Goal: Browse casually: Explore the website without a specific task or goal

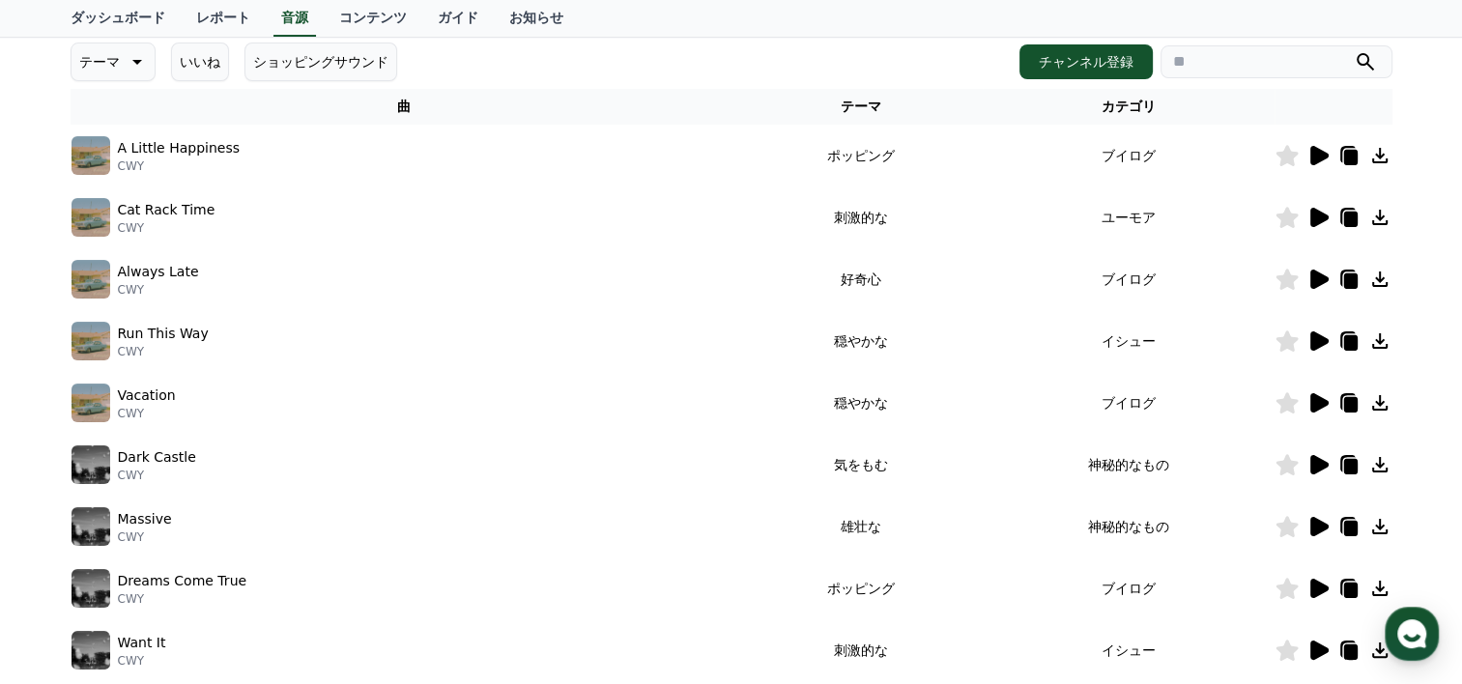
scroll to position [236, 0]
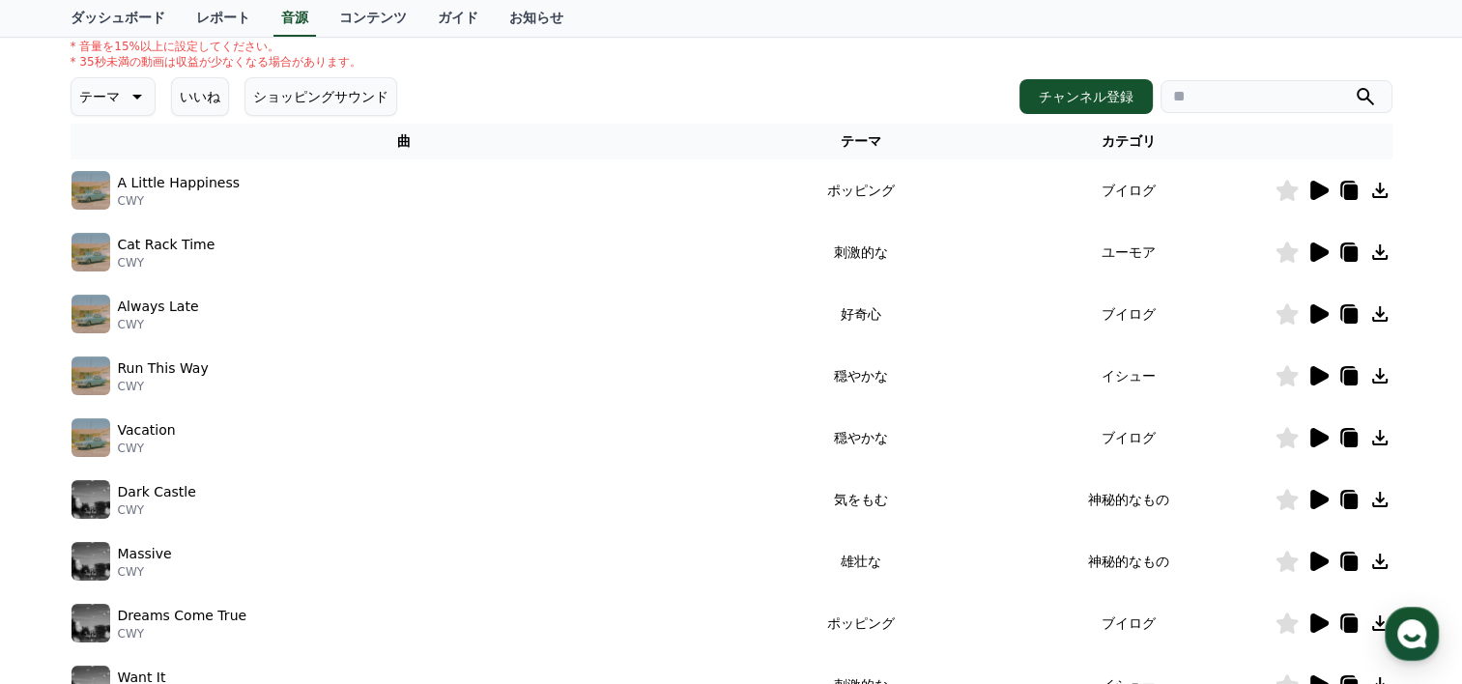
click at [1322, 187] on icon at bounding box center [1320, 190] width 18 height 19
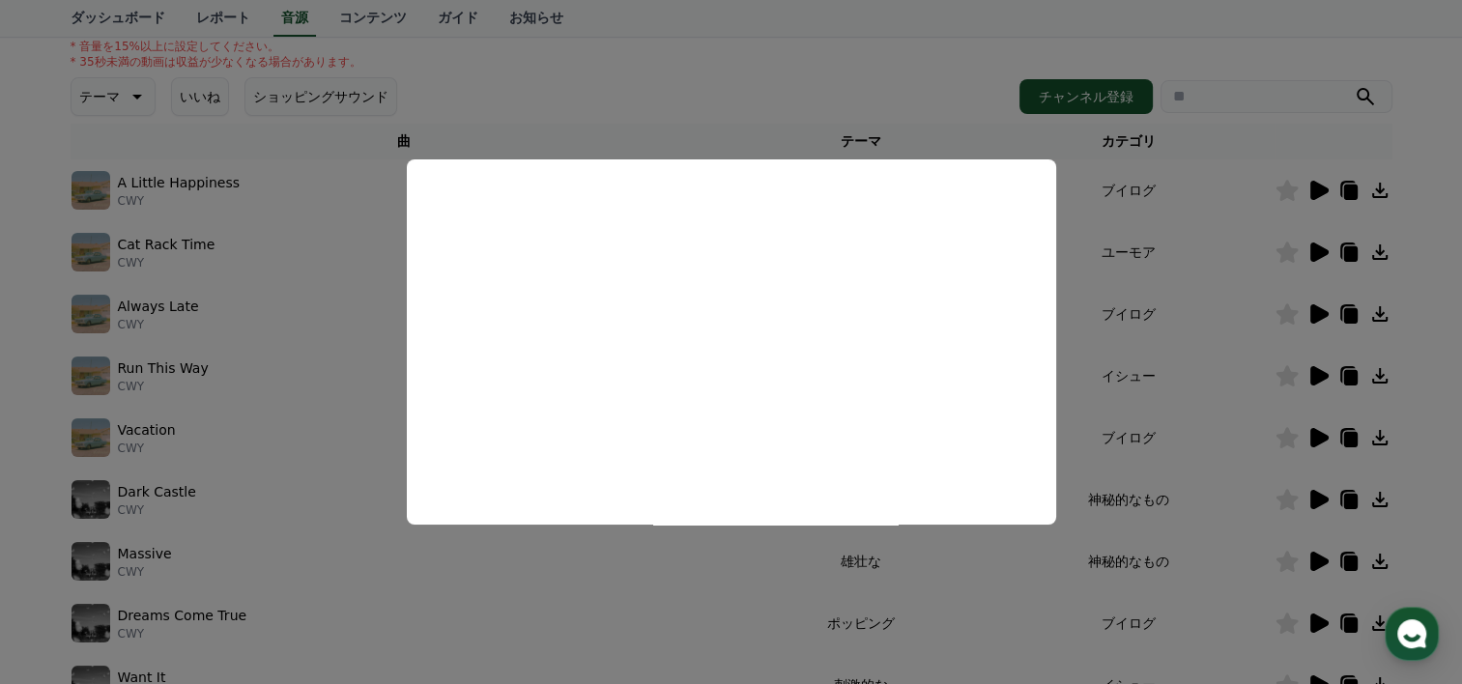
click at [970, 101] on button "close modal" at bounding box center [731, 342] width 1462 height 684
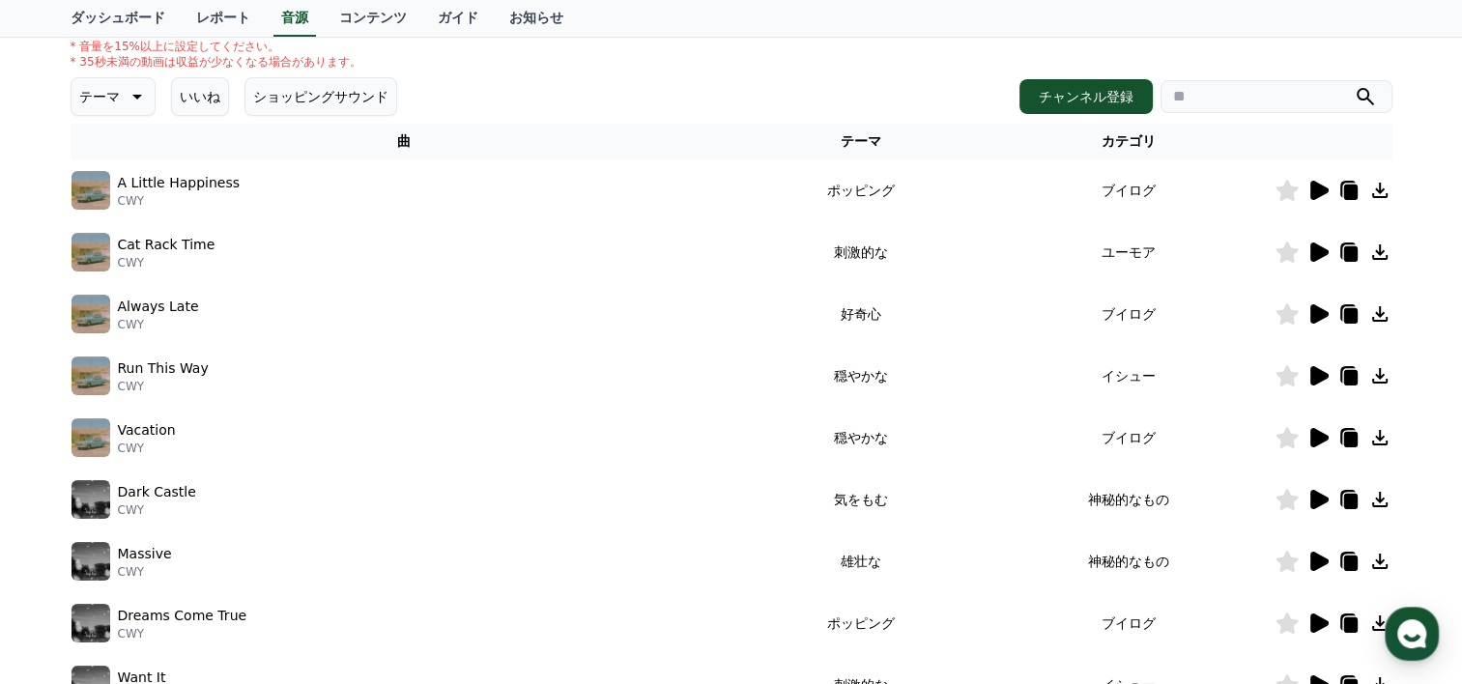
click at [1304, 258] on div at bounding box center [1334, 252] width 116 height 23
click at [1328, 251] on icon at bounding box center [1318, 252] width 23 height 23
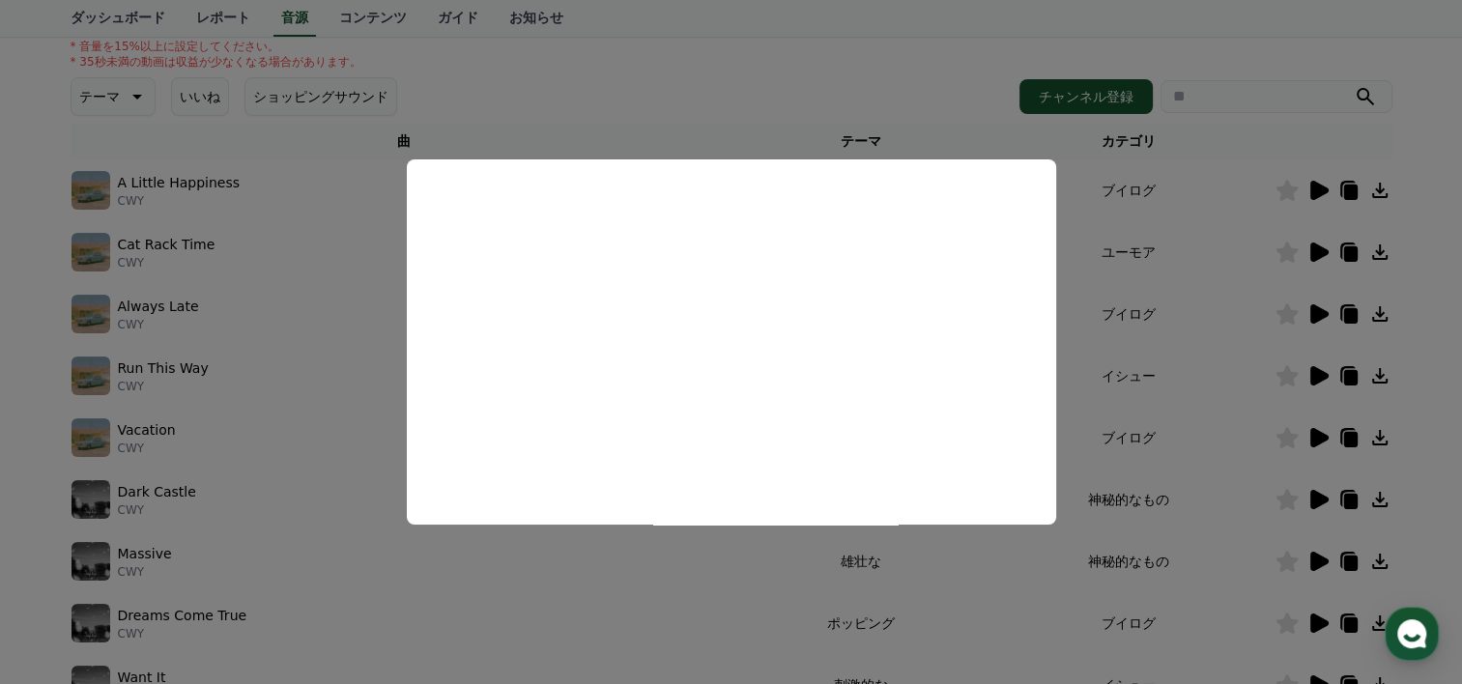
click at [1157, 363] on button "close modal" at bounding box center [731, 342] width 1462 height 684
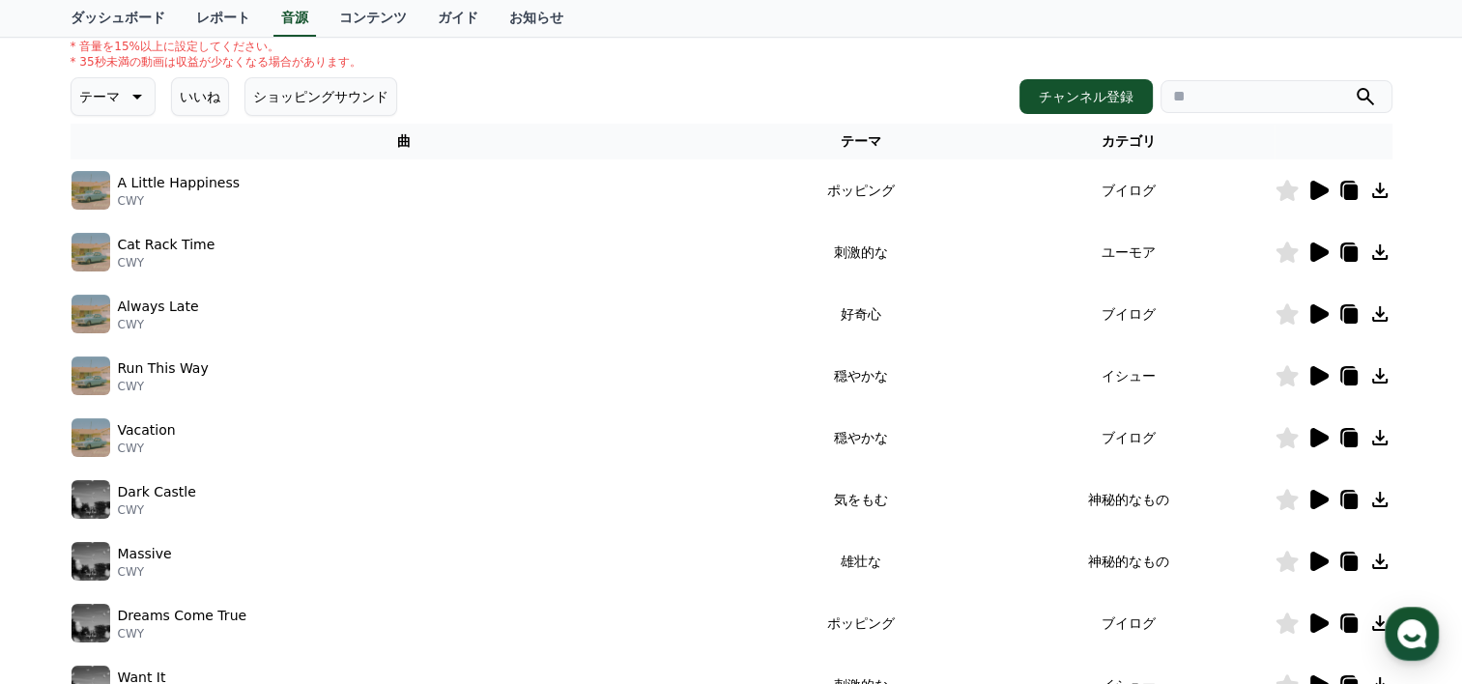
click at [1307, 304] on icon at bounding box center [1318, 314] width 23 height 23
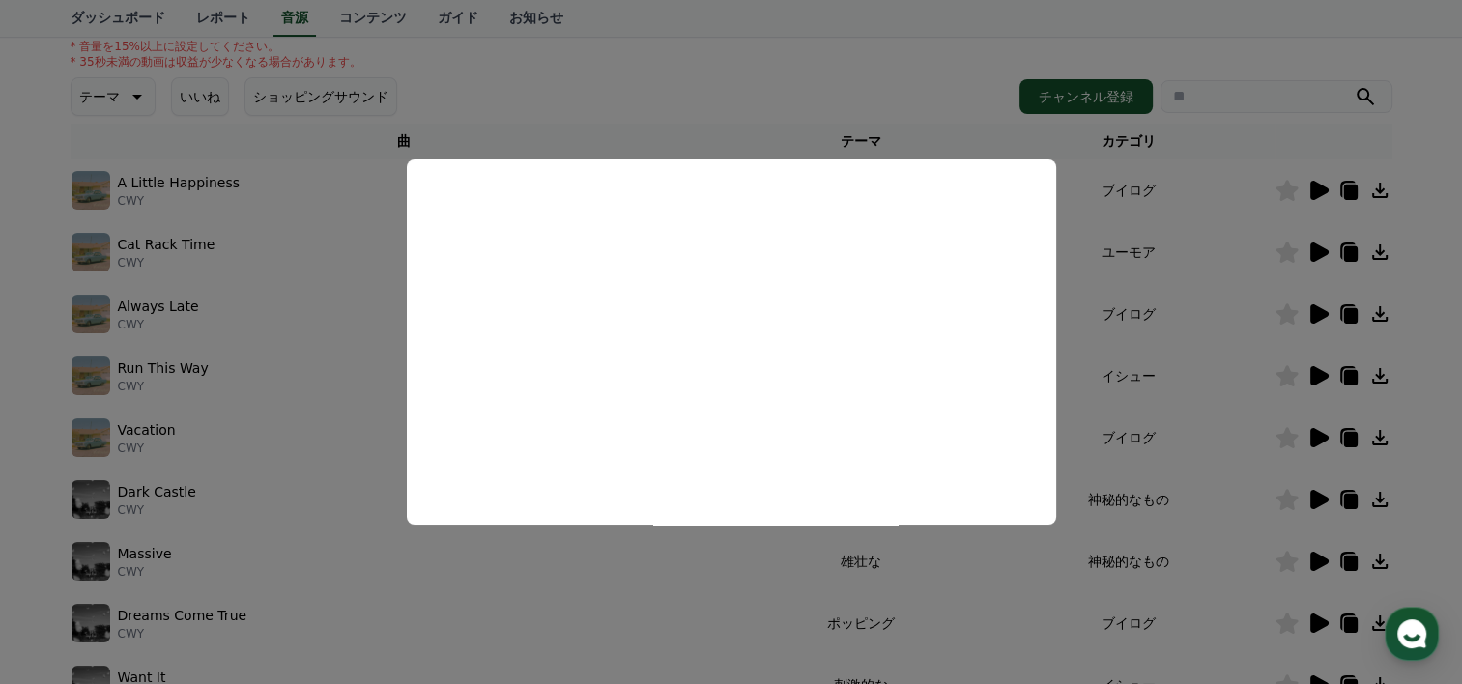
click at [1089, 377] on button "close modal" at bounding box center [731, 342] width 1462 height 684
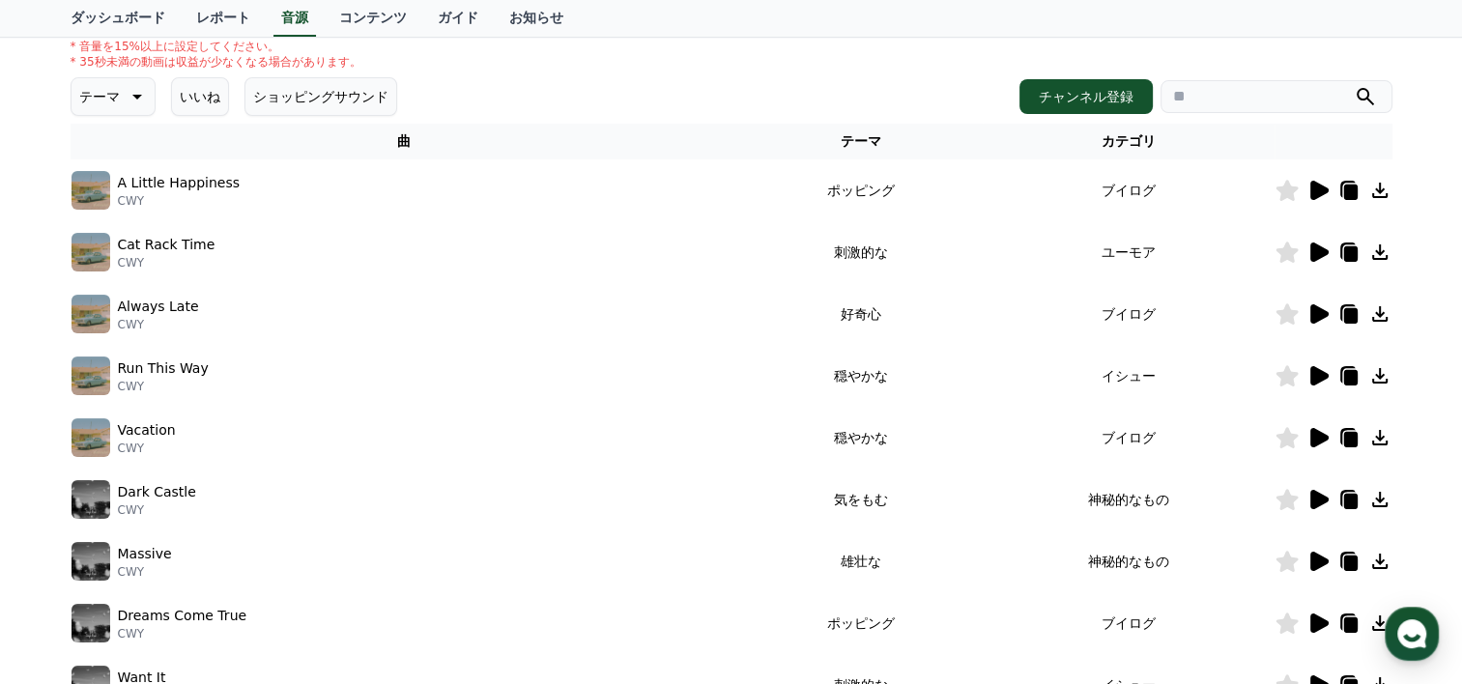
click at [1318, 367] on icon at bounding box center [1320, 375] width 18 height 19
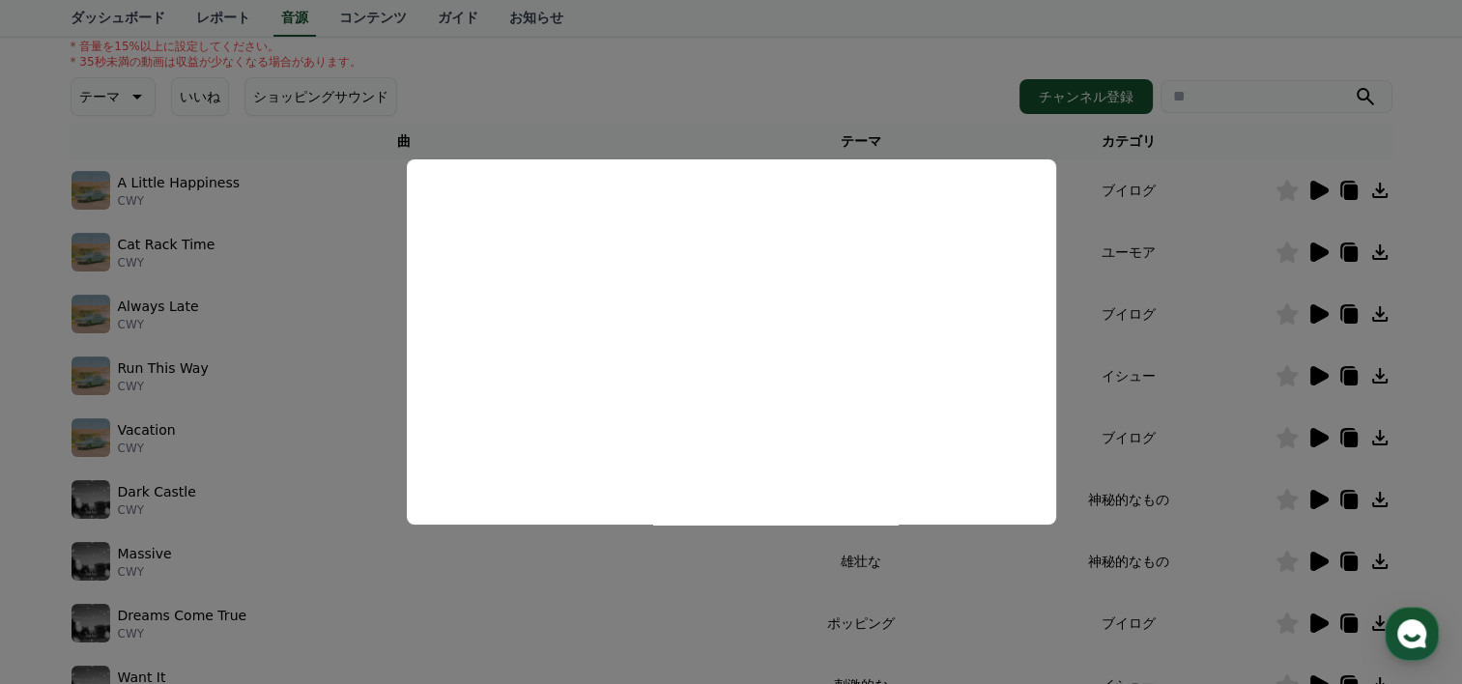
click at [1213, 383] on button "close modal" at bounding box center [731, 342] width 1462 height 684
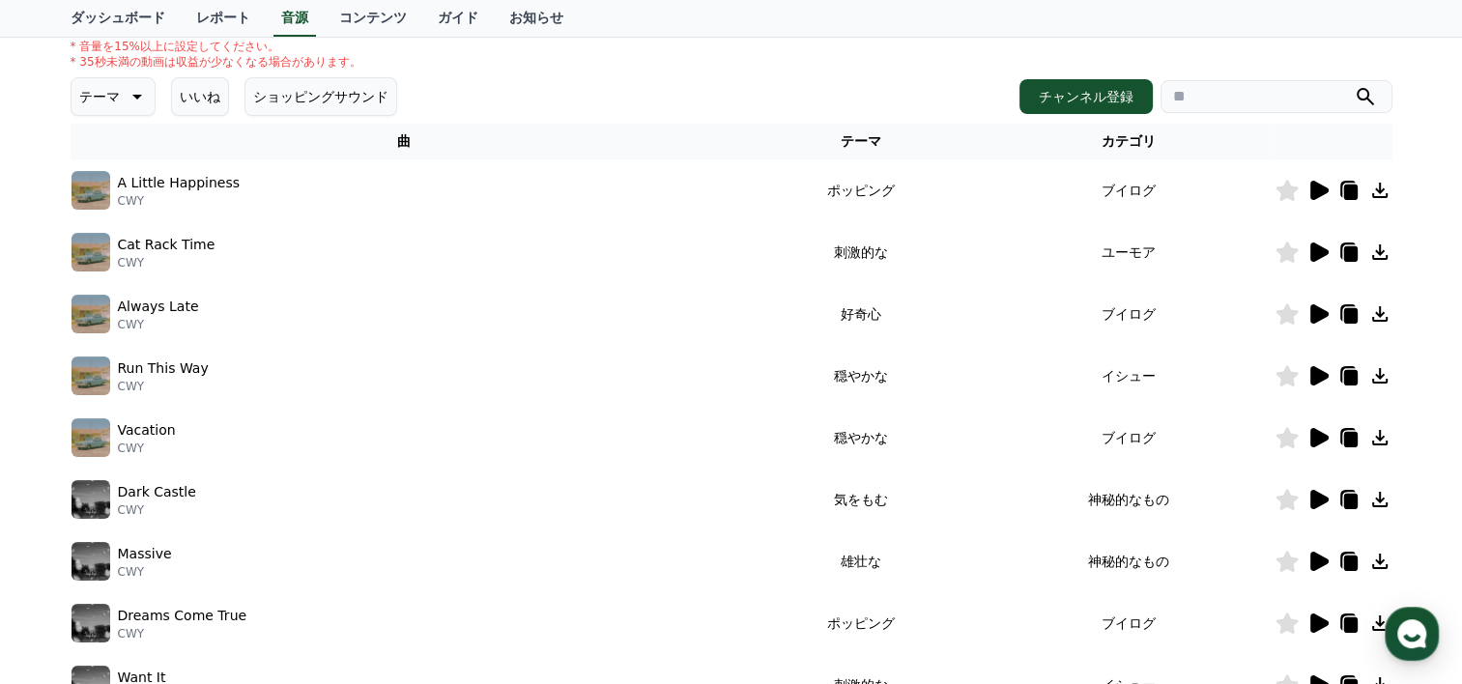
click at [1315, 437] on icon at bounding box center [1320, 437] width 18 height 19
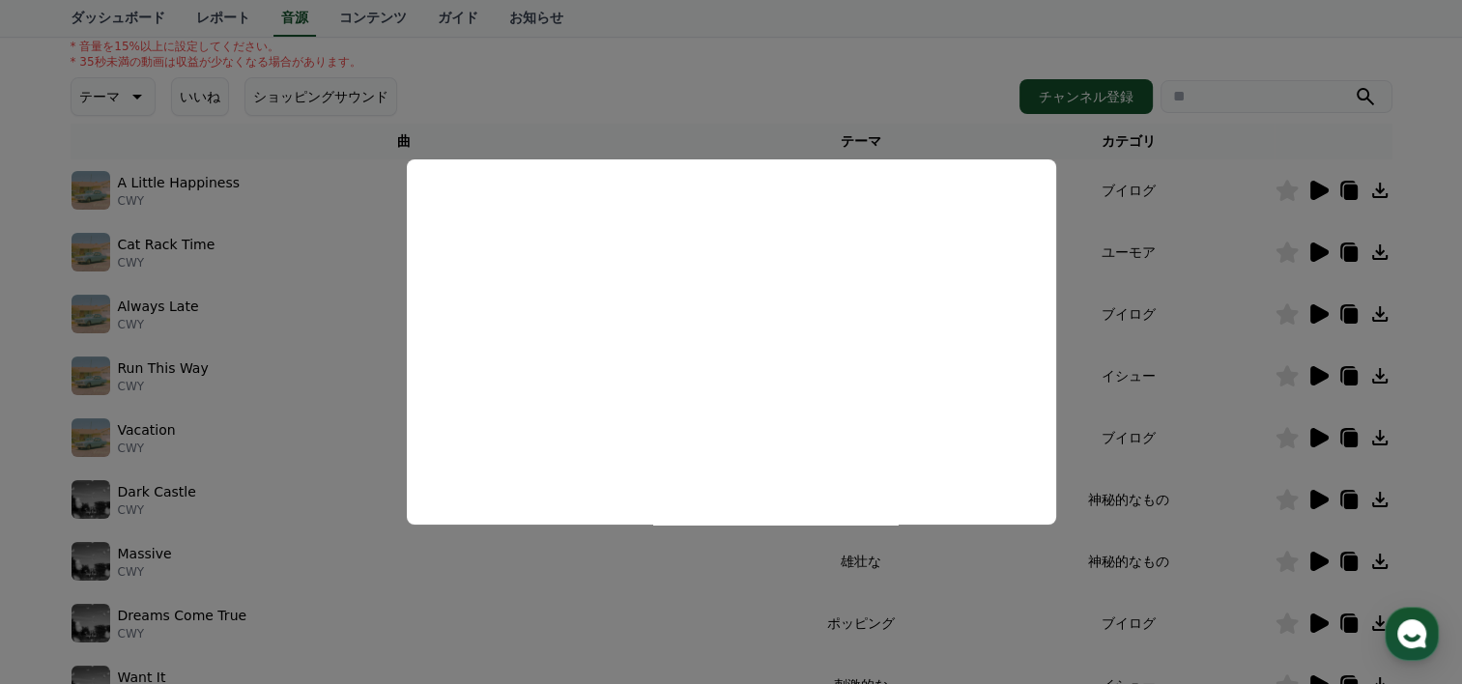
click at [1259, 478] on button "close modal" at bounding box center [731, 342] width 1462 height 684
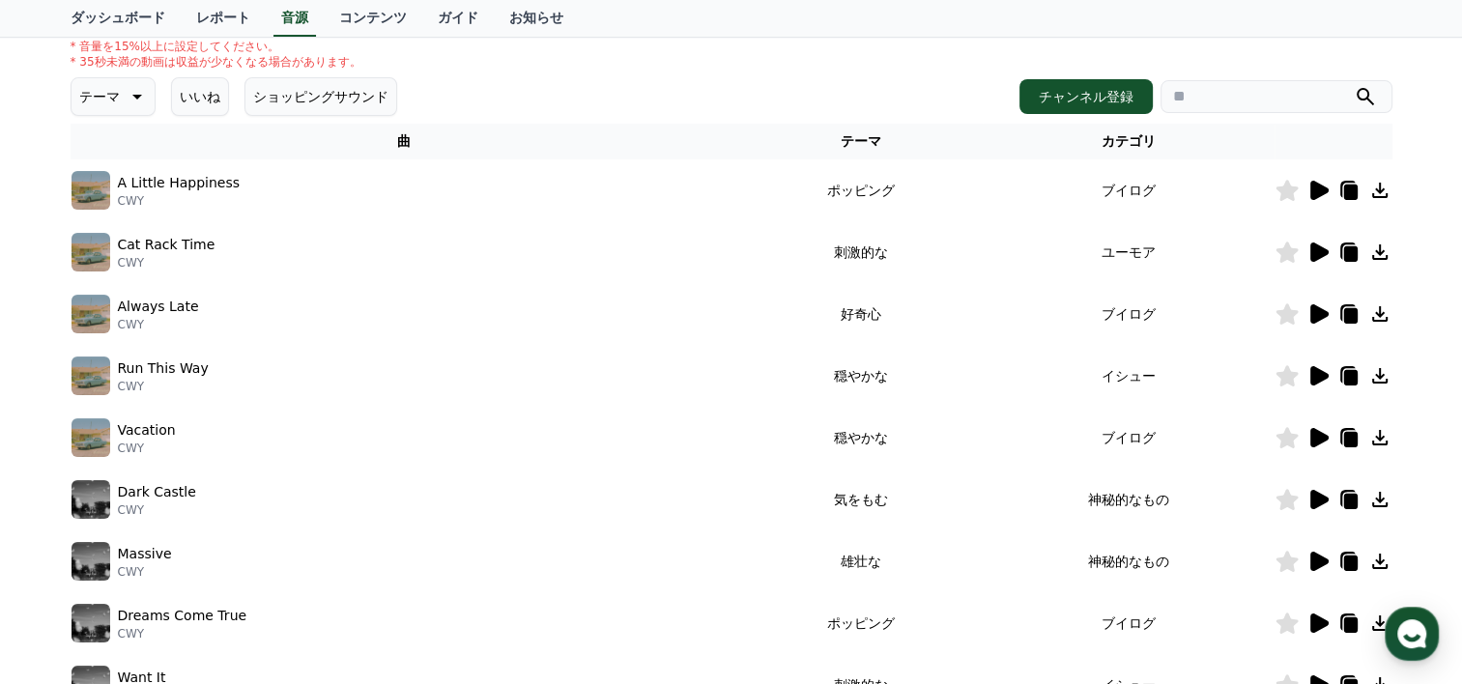
click at [1326, 498] on icon at bounding box center [1320, 499] width 18 height 19
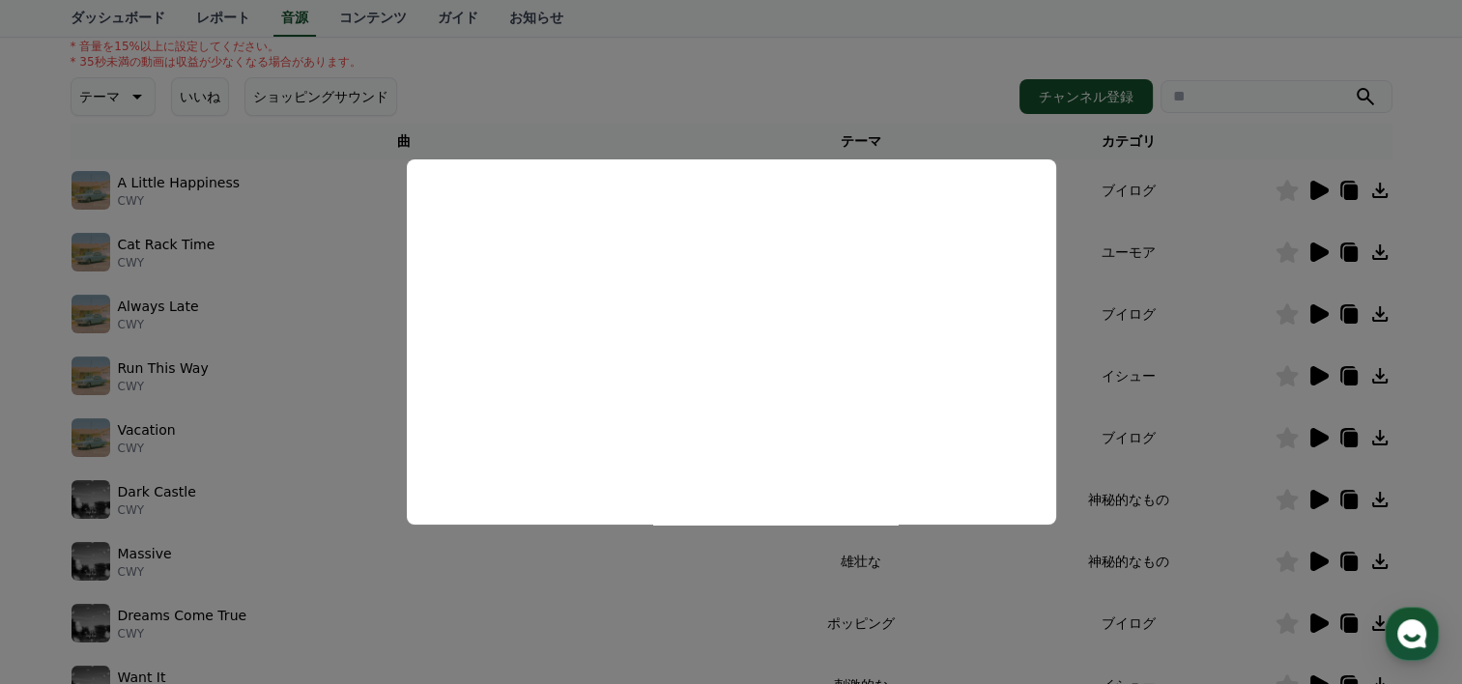
click at [1162, 491] on button "close modal" at bounding box center [731, 342] width 1462 height 684
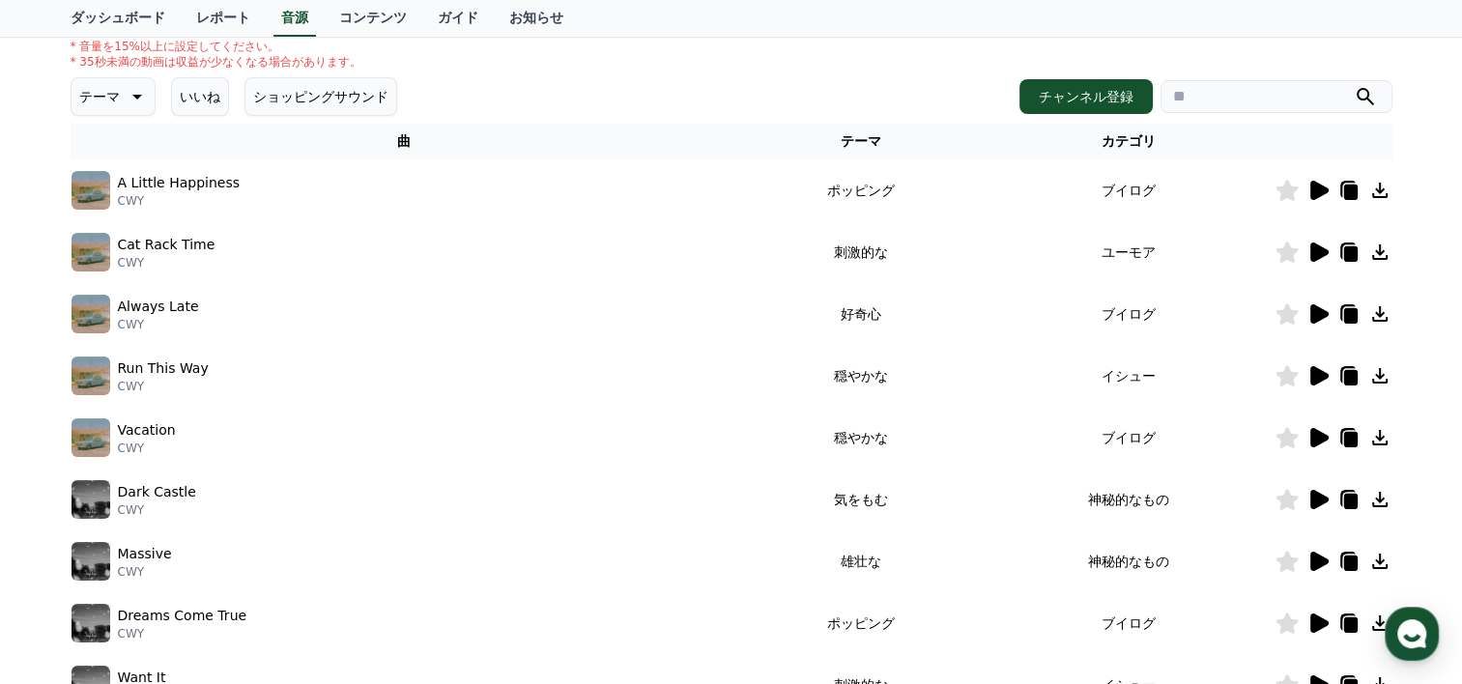
click at [1319, 564] on icon at bounding box center [1320, 561] width 18 height 19
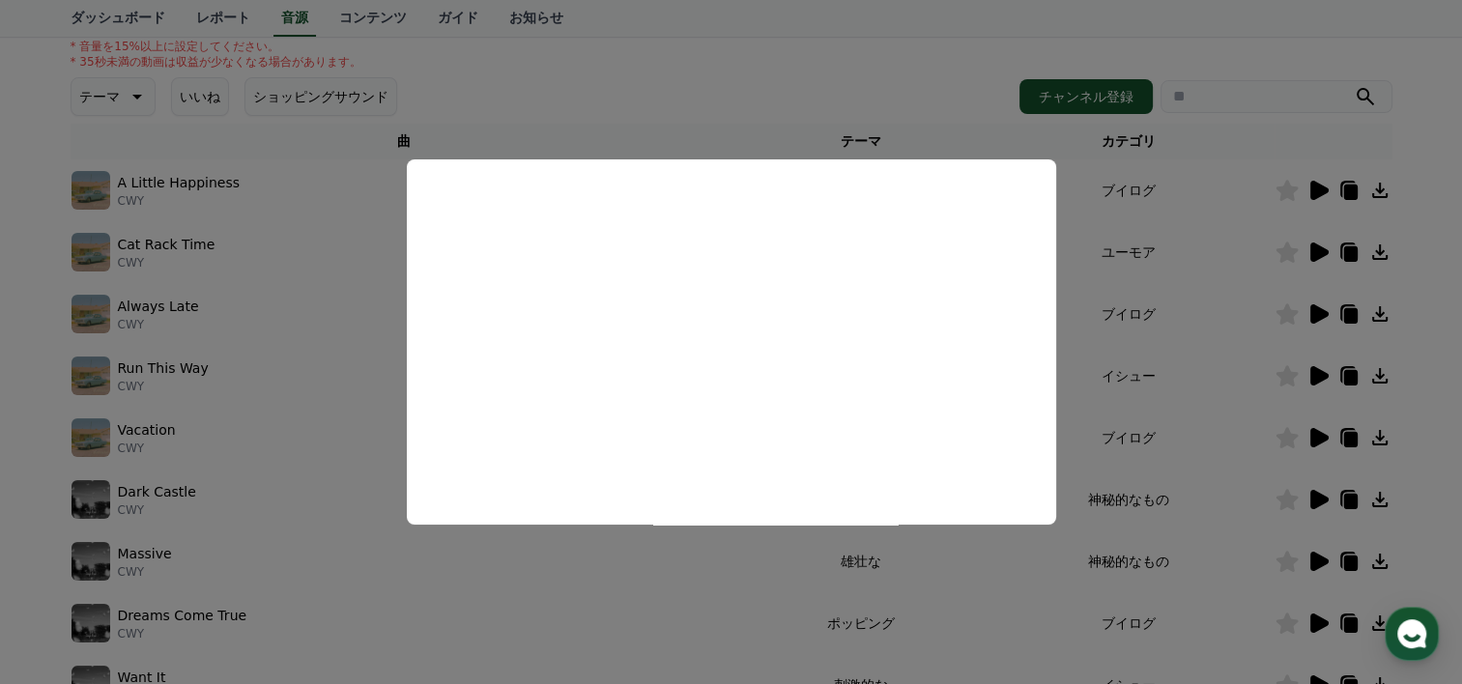
click at [1240, 545] on button "close modal" at bounding box center [731, 342] width 1462 height 684
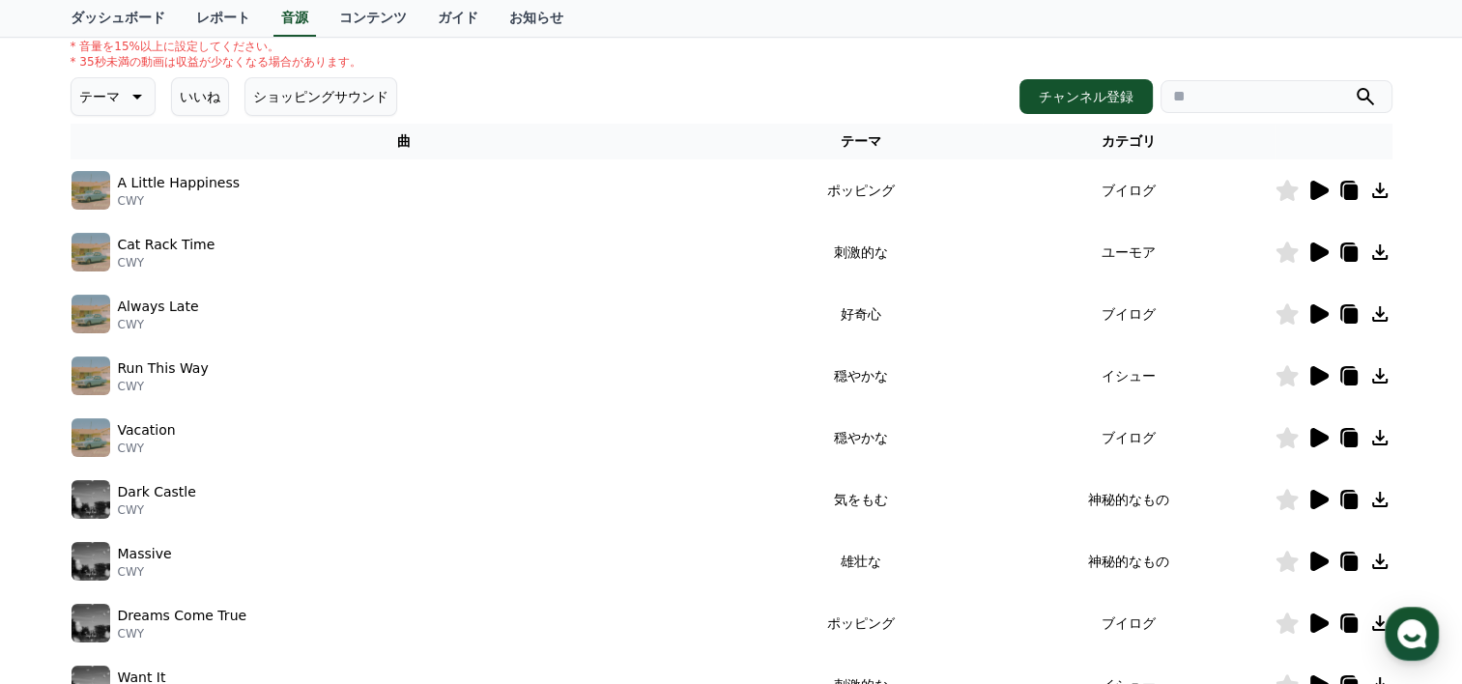
click at [1318, 555] on icon at bounding box center [1320, 561] width 18 height 19
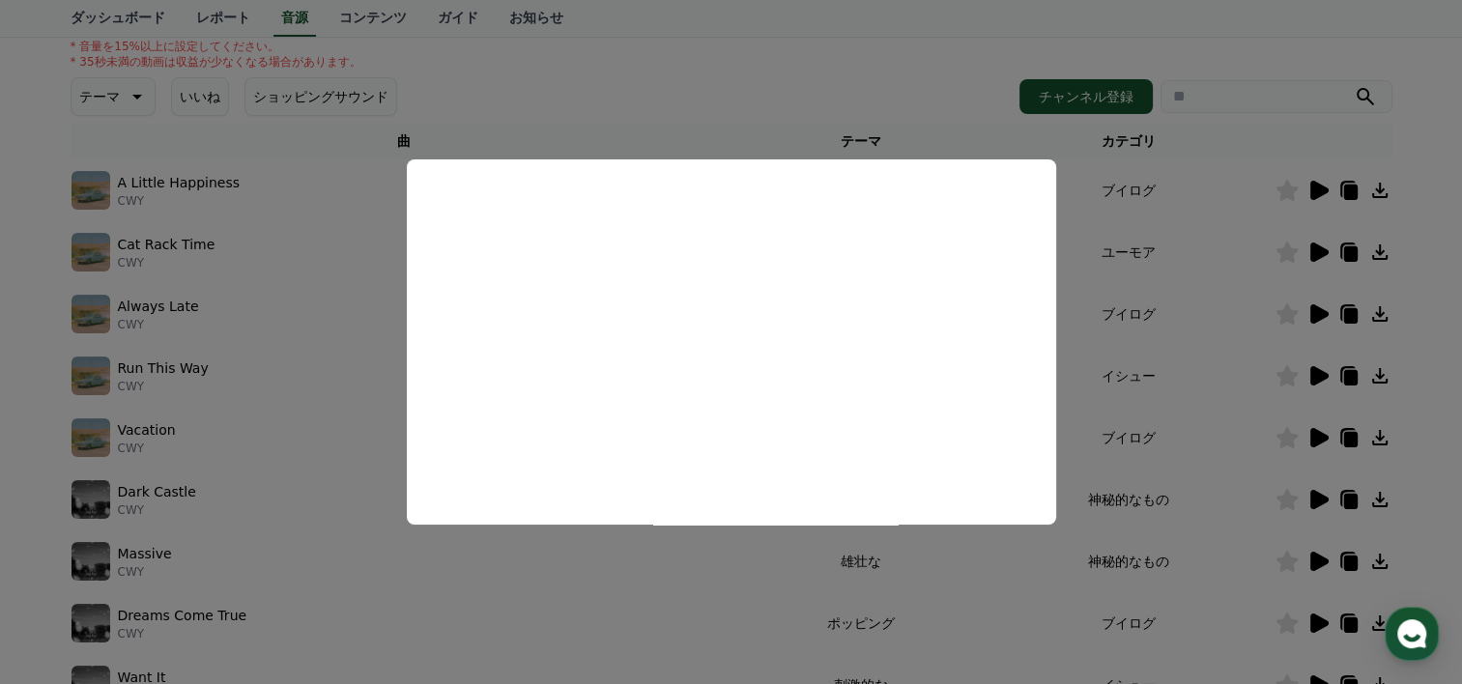
click at [921, 549] on button "close modal" at bounding box center [731, 342] width 1462 height 684
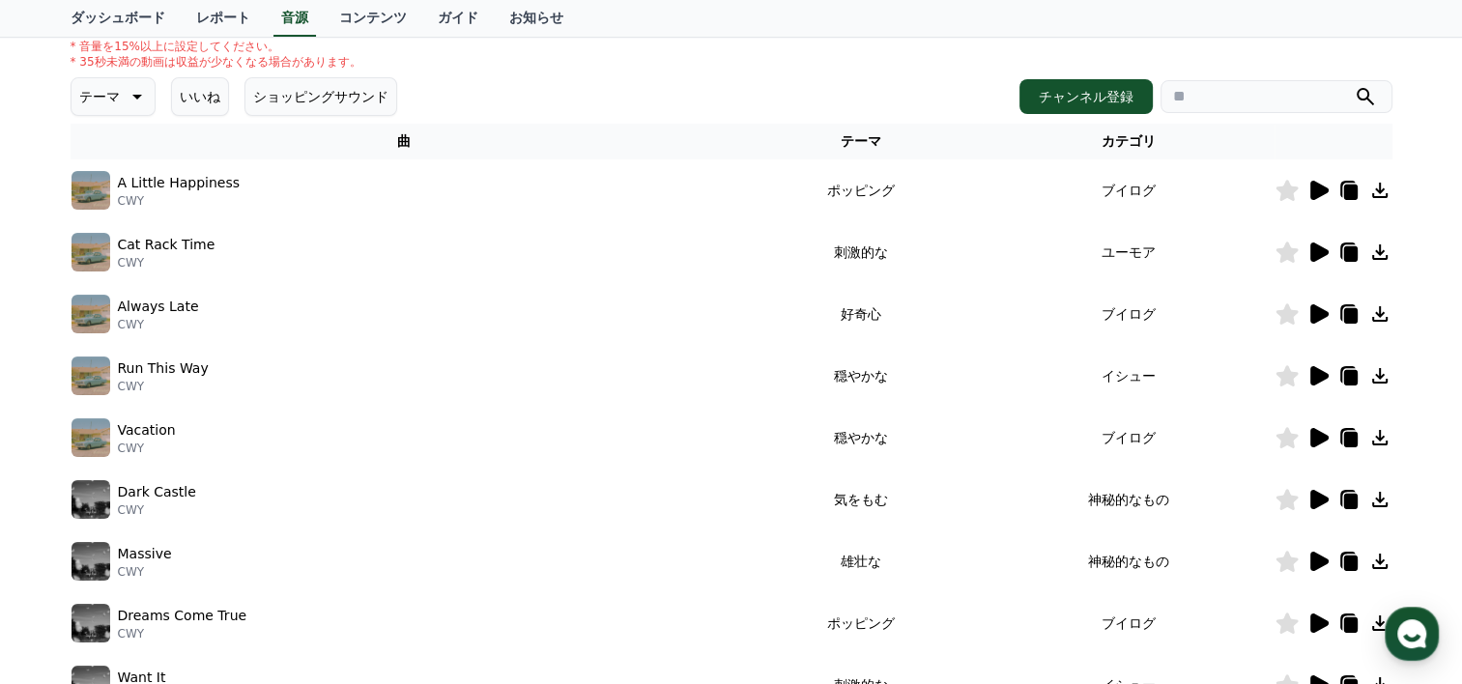
click at [1313, 621] on icon at bounding box center [1320, 623] width 18 height 19
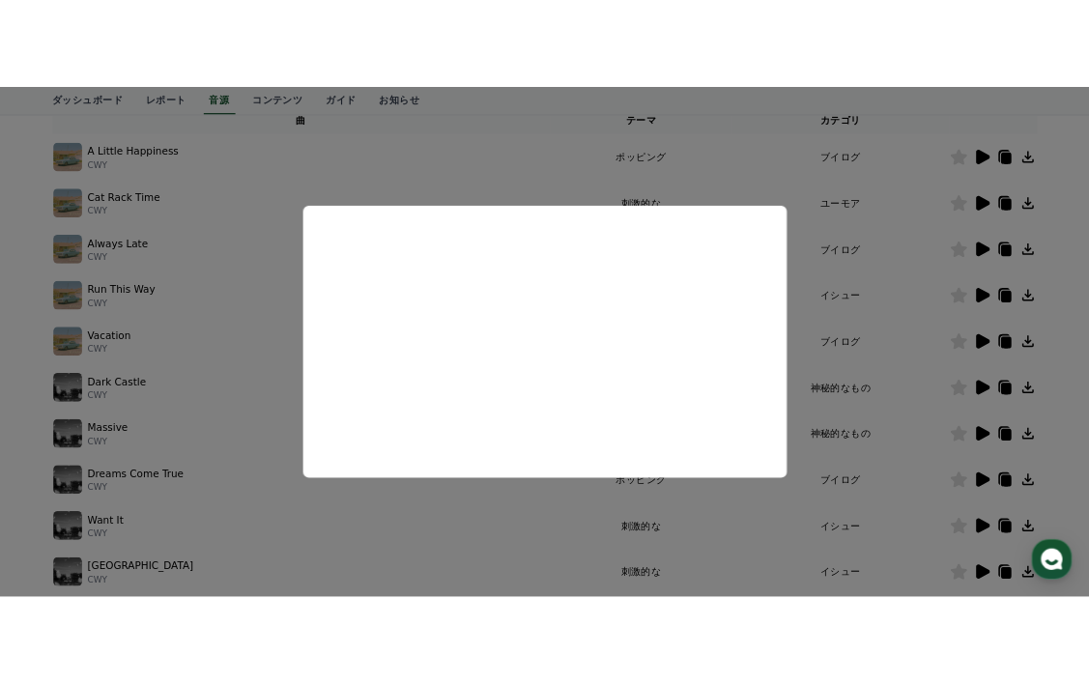
scroll to position [429, 0]
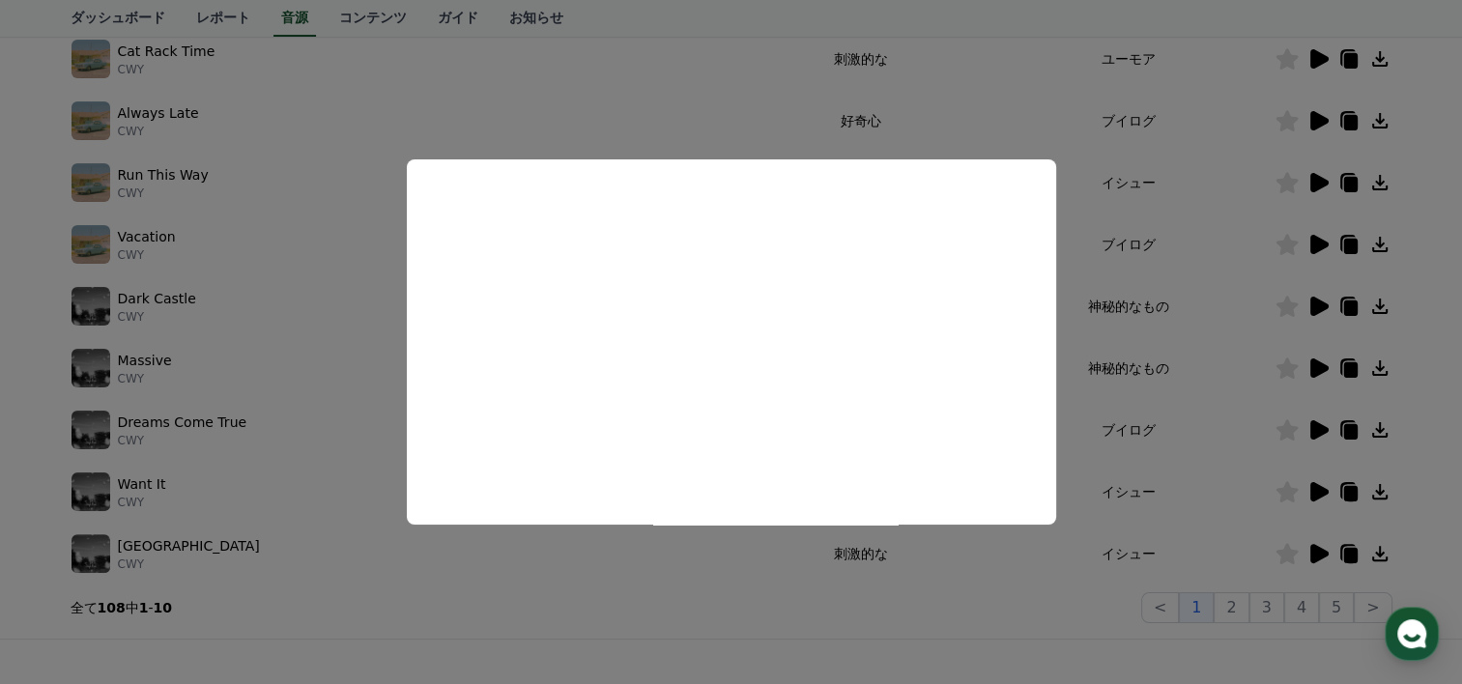
click at [1066, 387] on button "close modal" at bounding box center [731, 342] width 1462 height 684
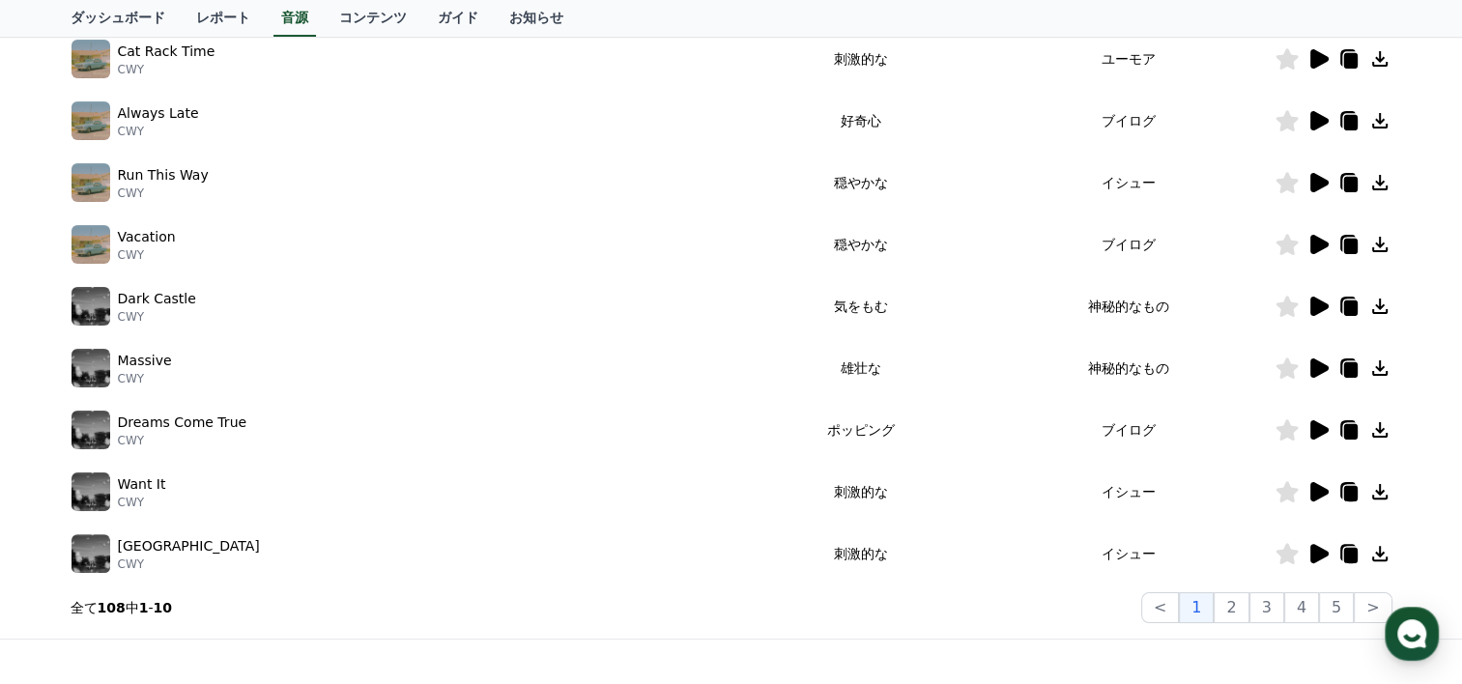
click at [1315, 359] on icon at bounding box center [1320, 368] width 18 height 19
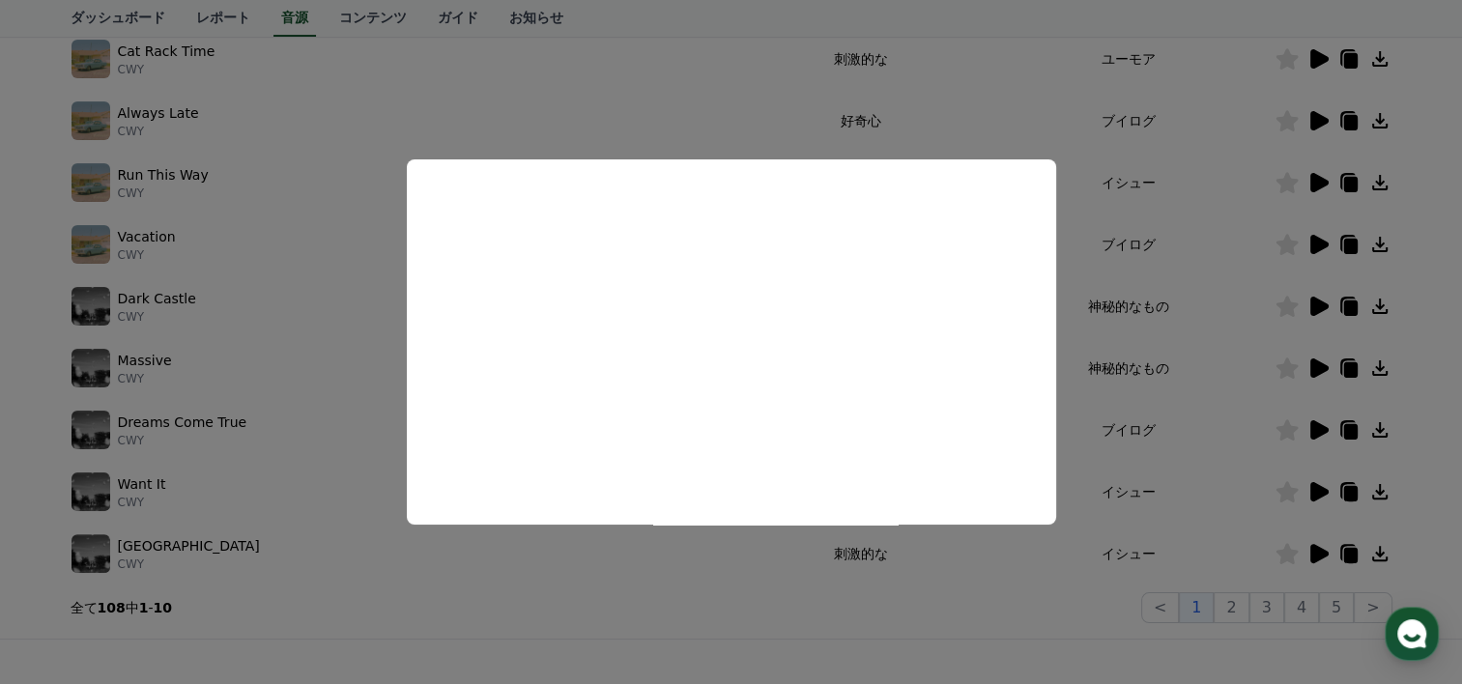
click at [244, 368] on button "close modal" at bounding box center [731, 342] width 1462 height 684
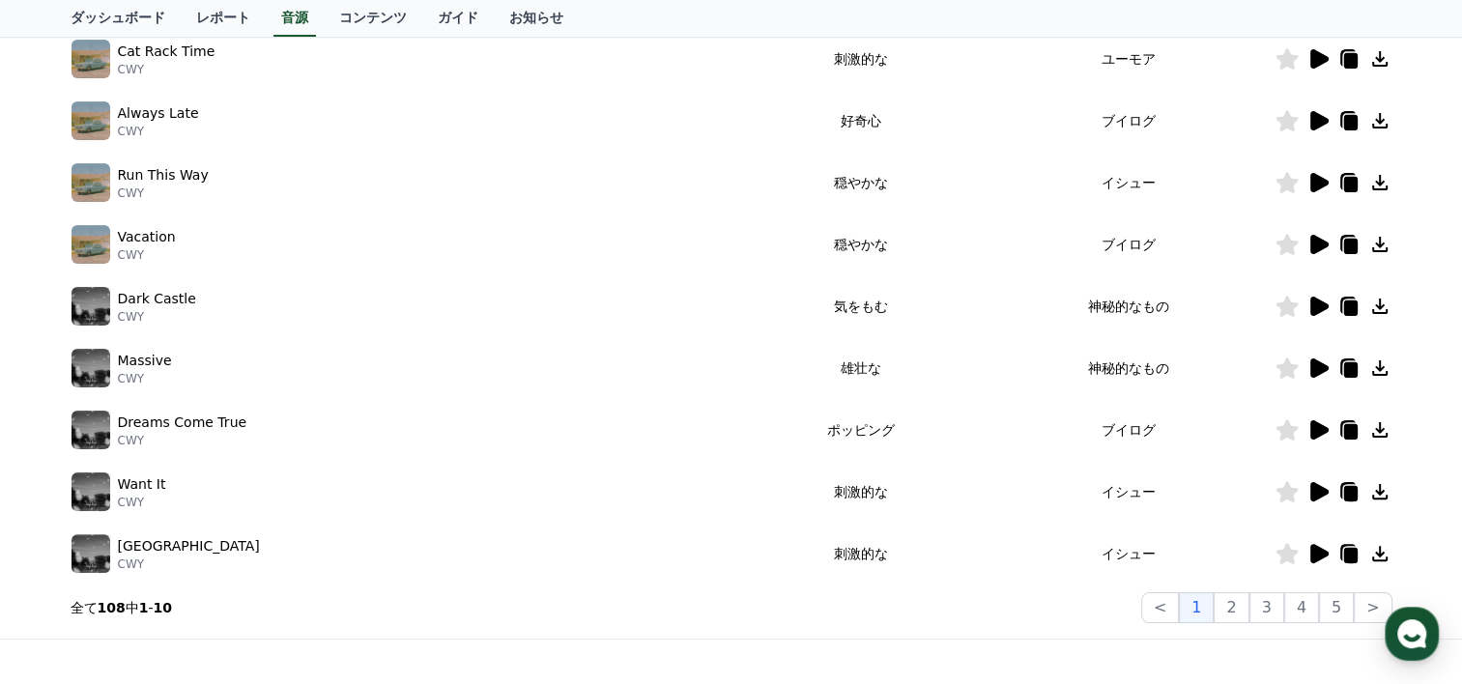
click at [1316, 427] on icon at bounding box center [1320, 429] width 18 height 19
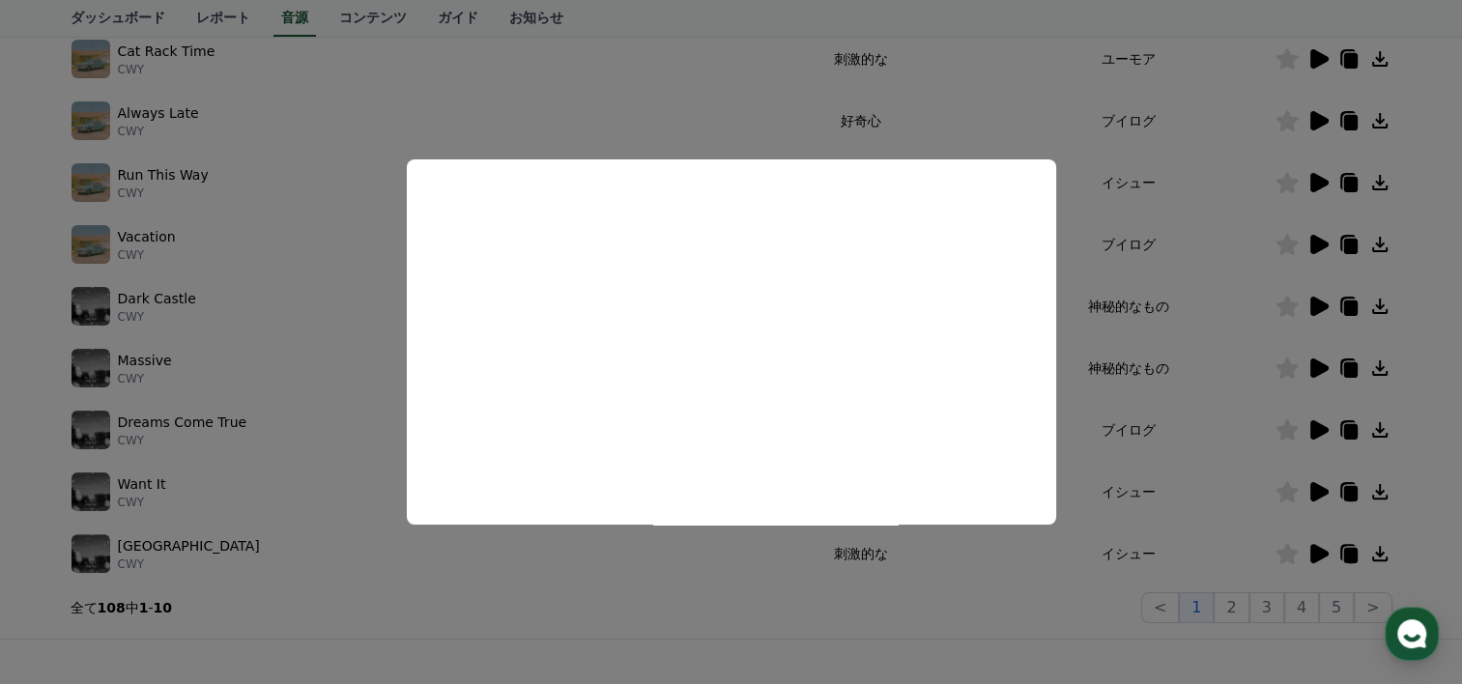
click at [197, 478] on button "close modal" at bounding box center [731, 342] width 1462 height 684
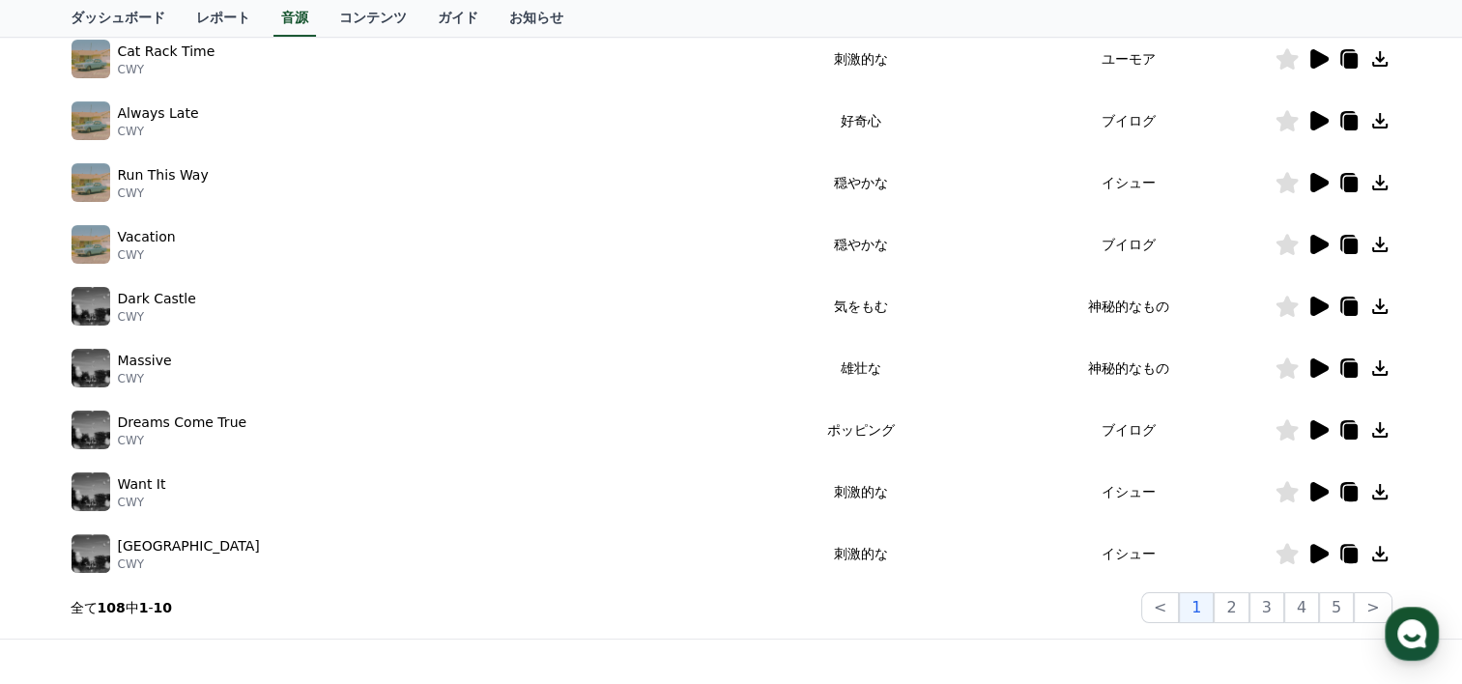
click at [1316, 488] on icon at bounding box center [1320, 491] width 18 height 19
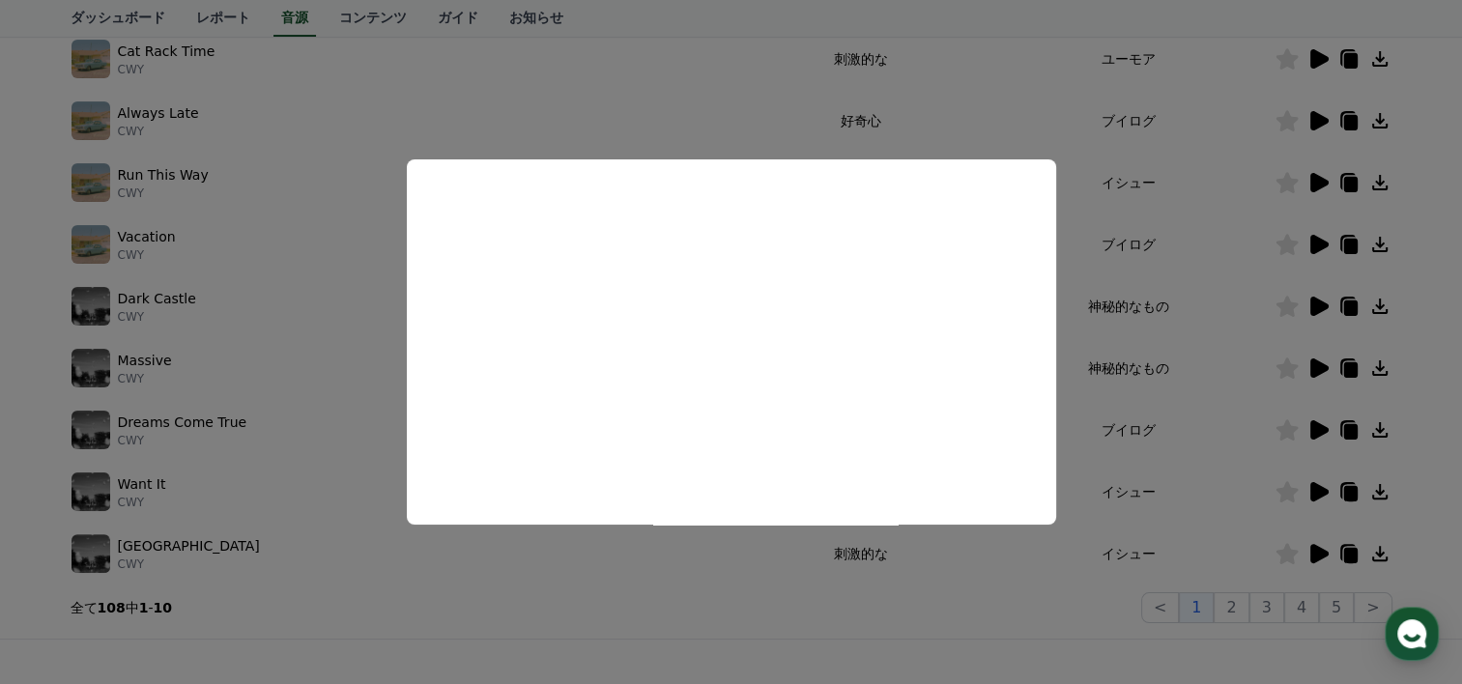
click at [607, 529] on button "close modal" at bounding box center [731, 342] width 1462 height 684
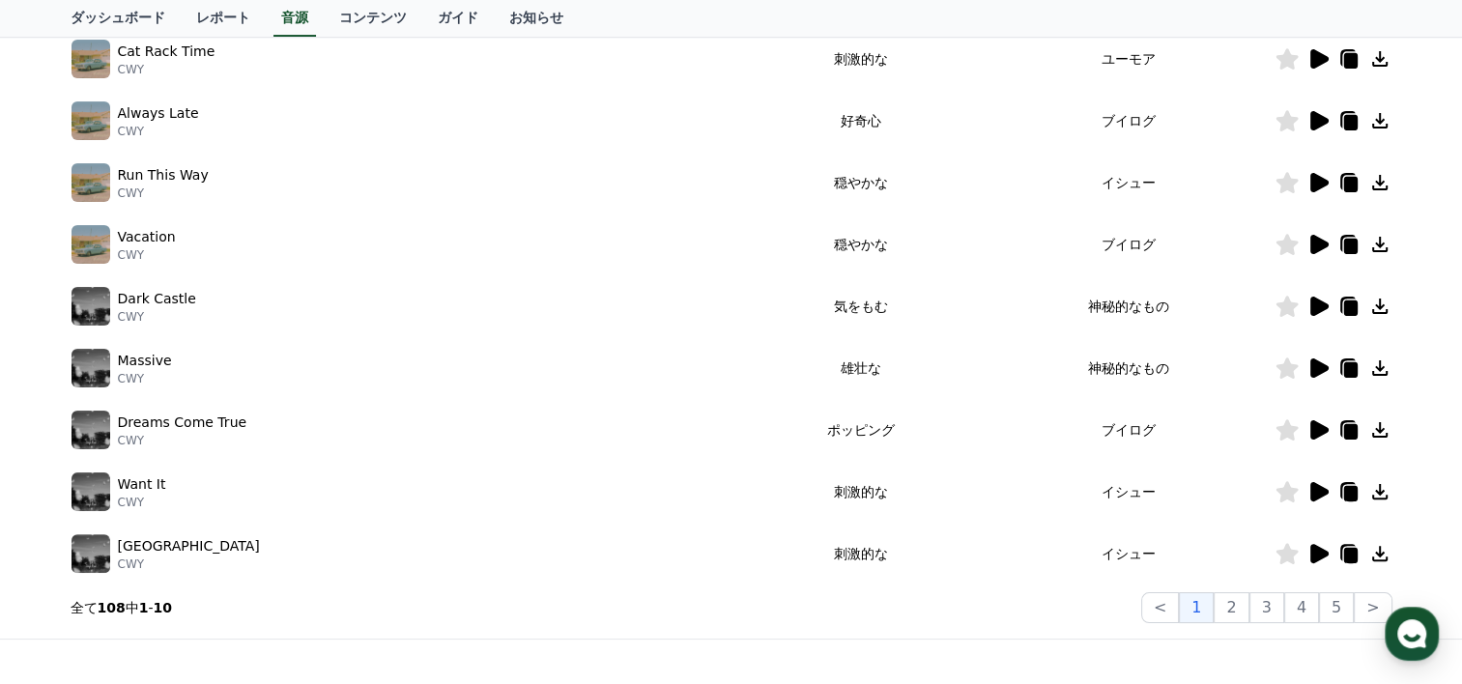
click at [1312, 542] on icon at bounding box center [1318, 553] width 23 height 23
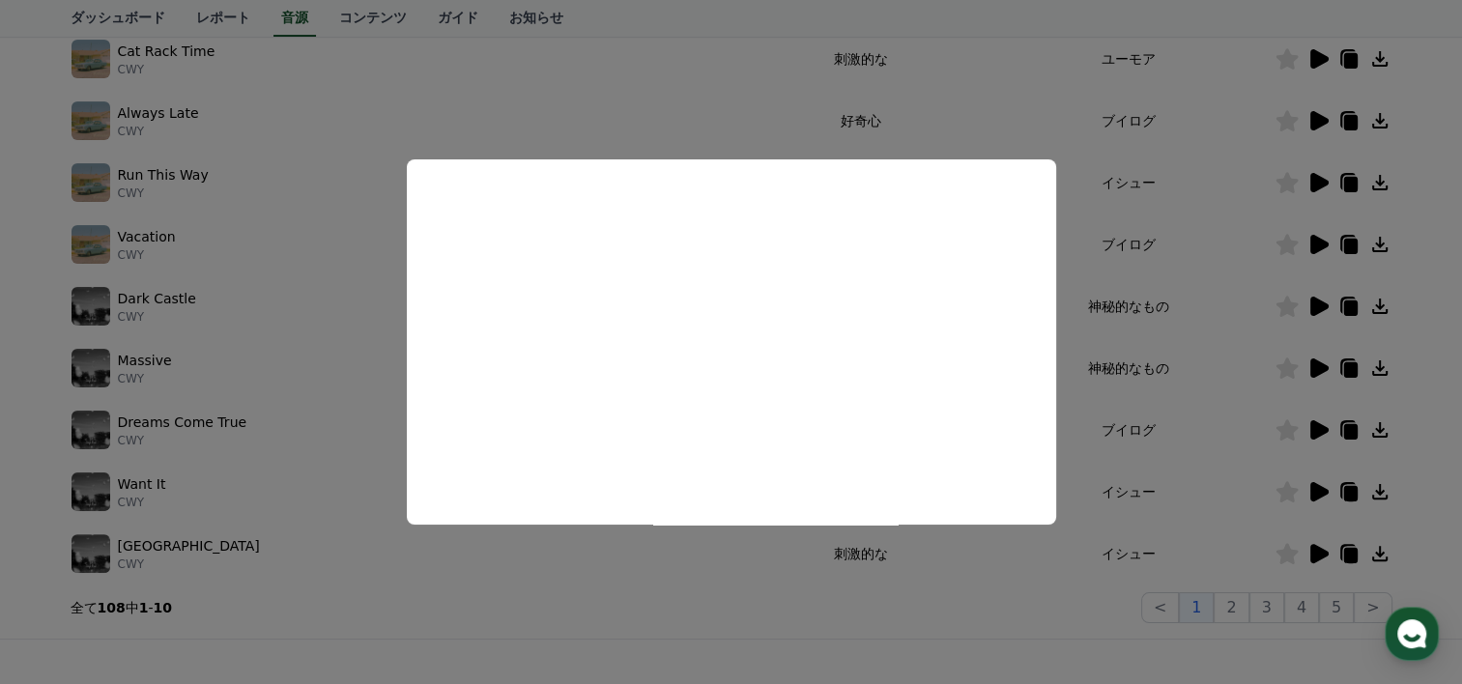
click at [430, 578] on button "close modal" at bounding box center [731, 342] width 1462 height 684
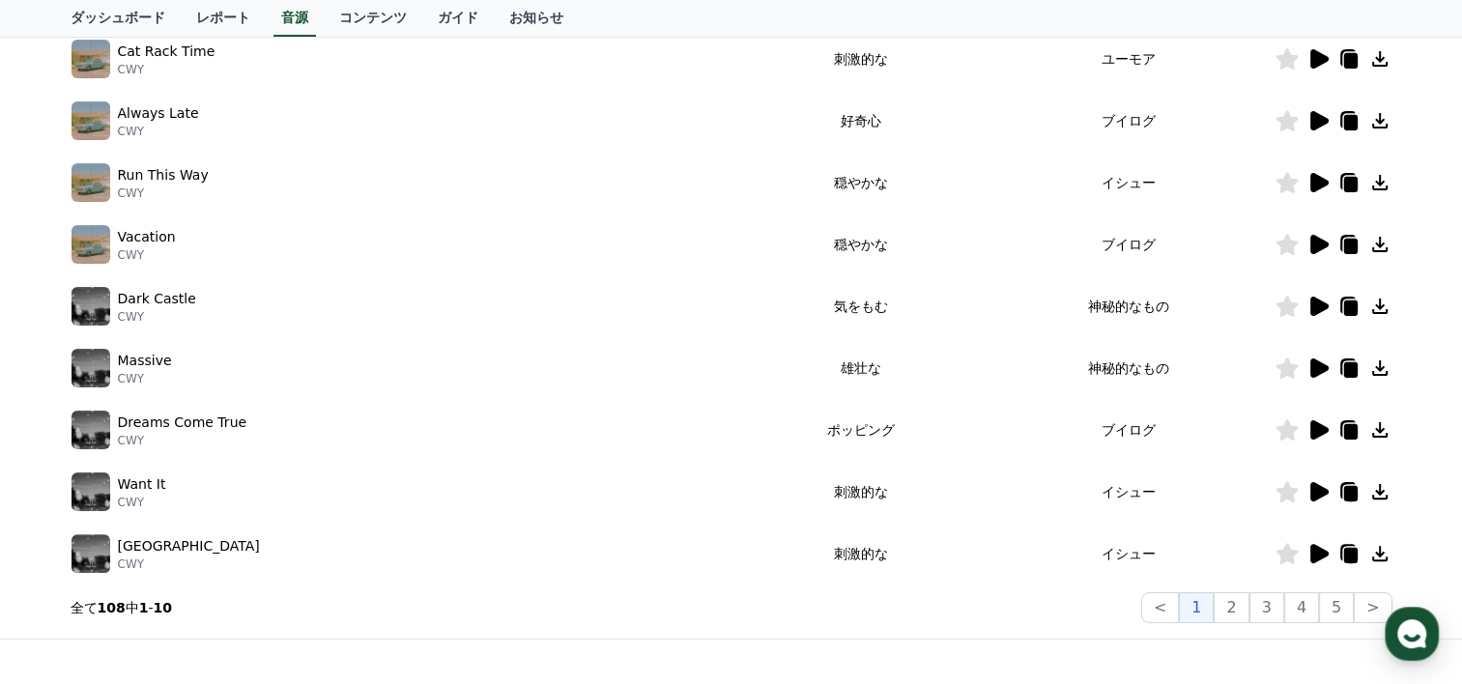
click at [1378, 551] on icon at bounding box center [1380, 553] width 15 height 15
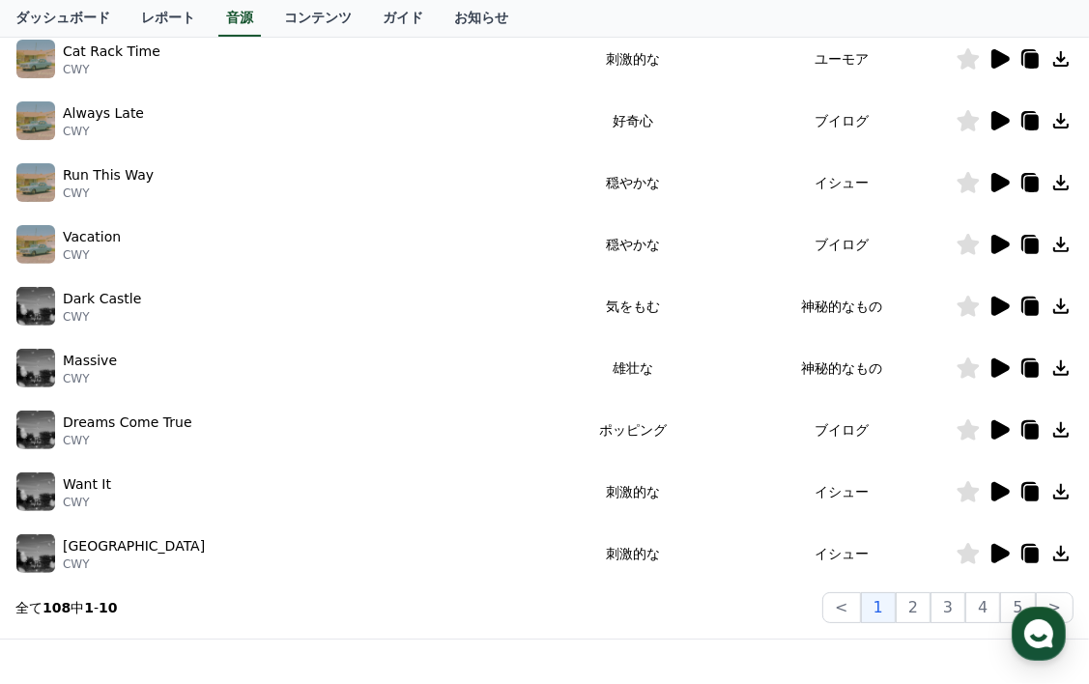
click at [626, 24] on div "ダッシュボード レポート 音源 コンテンツ ガイド お知らせ" at bounding box center [544, 18] width 1089 height 37
